Goal: Communication & Community: Answer question/provide support

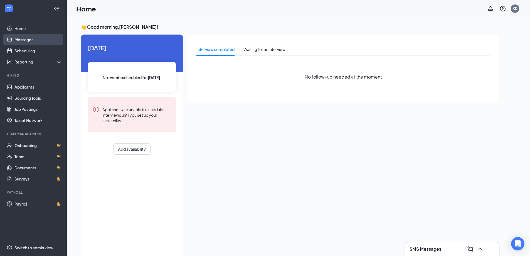
click at [34, 38] on link "Messages" at bounding box center [38, 39] width 48 height 11
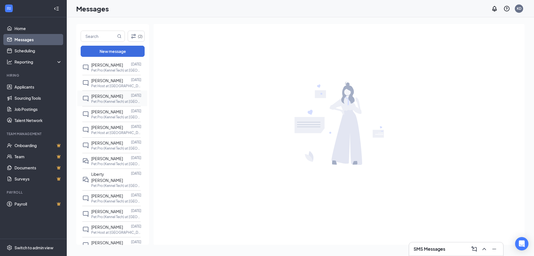
scroll to position [111, 0]
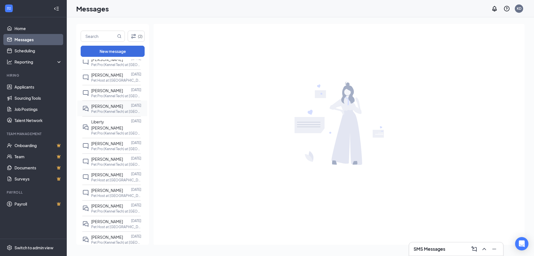
click at [109, 109] on span "[PERSON_NAME]" at bounding box center [107, 106] width 32 height 5
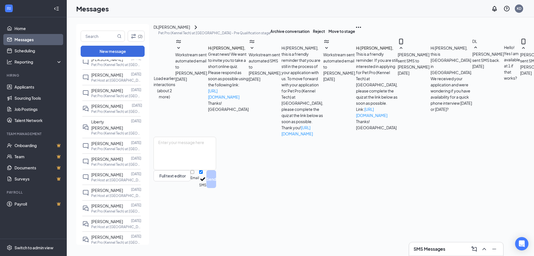
scroll to position [176, 0]
click at [199, 31] on icon "ChevronRight" at bounding box center [196, 27] width 7 height 7
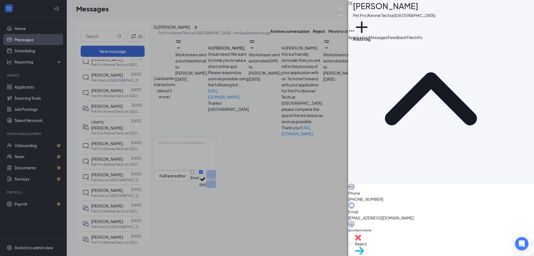
scroll to position [81, 0]
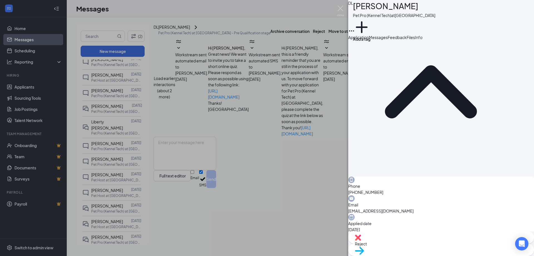
scroll to position [0, 0]
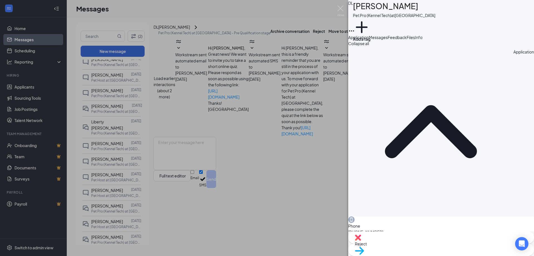
click at [417, 216] on div "Phone [PHONE_NUMBER]" at bounding box center [441, 225] width 186 height 19
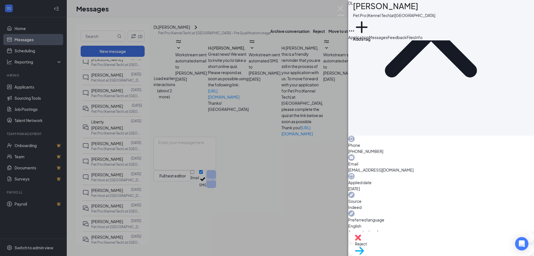
scroll to position [78, 0]
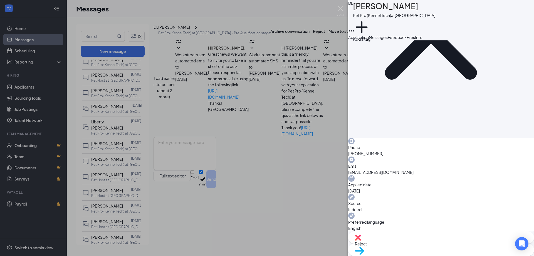
click at [292, 192] on div "DL [PERSON_NAME] Pet Pro (Kennel Tech) at [GEOGRAPHIC_DATA] Add a tag Applicati…" at bounding box center [267, 128] width 534 height 256
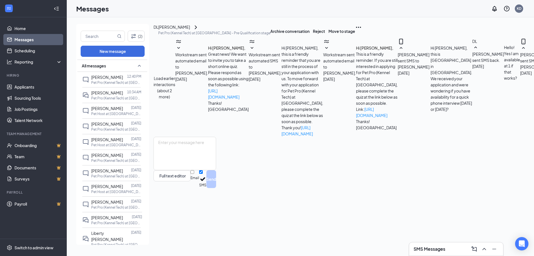
scroll to position [176, 0]
click at [95, 79] on span "[PERSON_NAME]" at bounding box center [107, 77] width 32 height 5
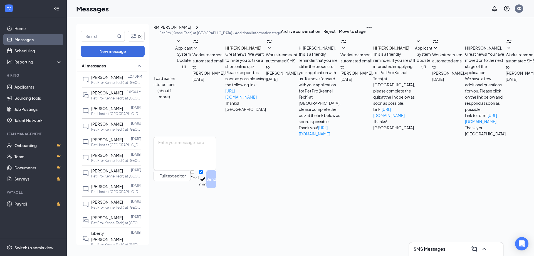
scroll to position [56, 0]
